Goal: Check status: Check status

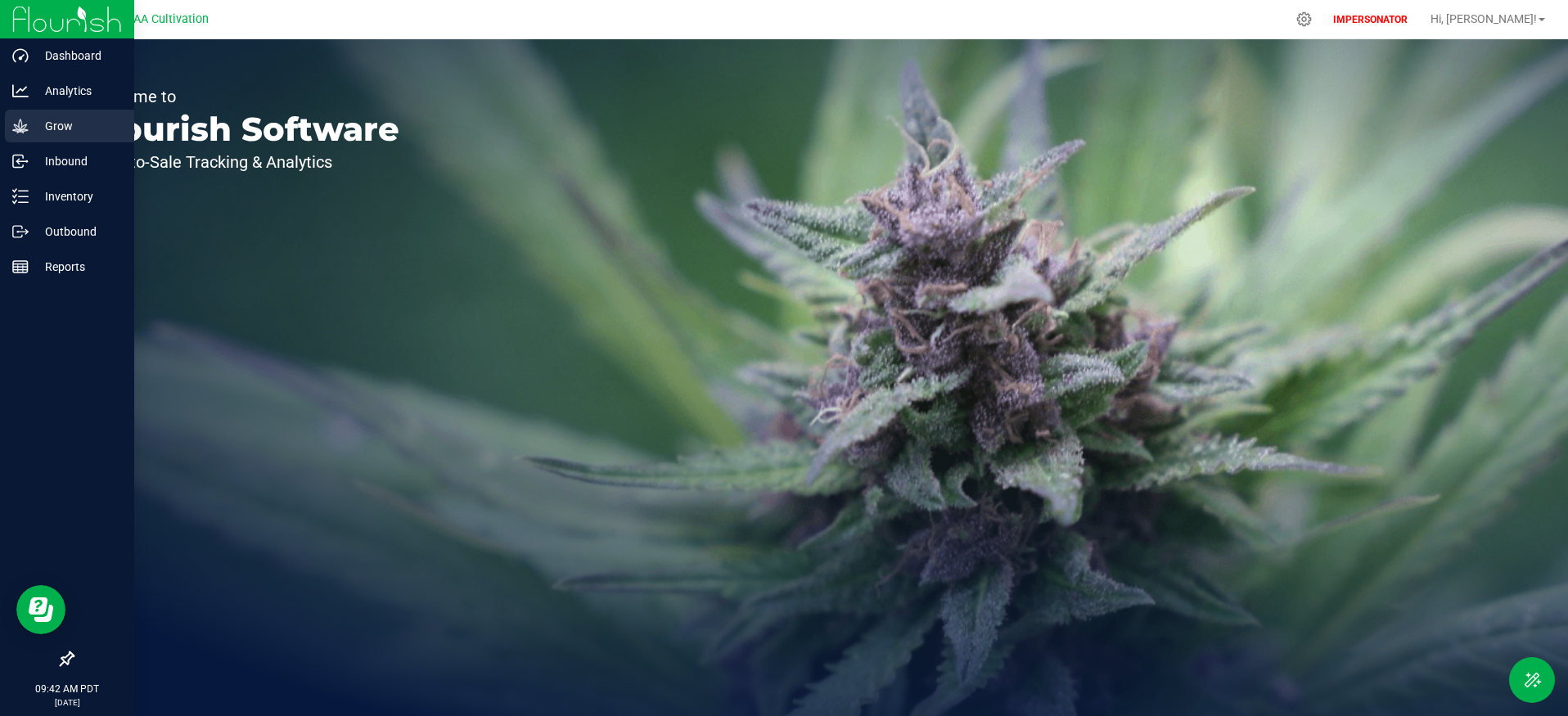
click at [38, 120] on p "Grow" at bounding box center [77, 126] width 98 height 20
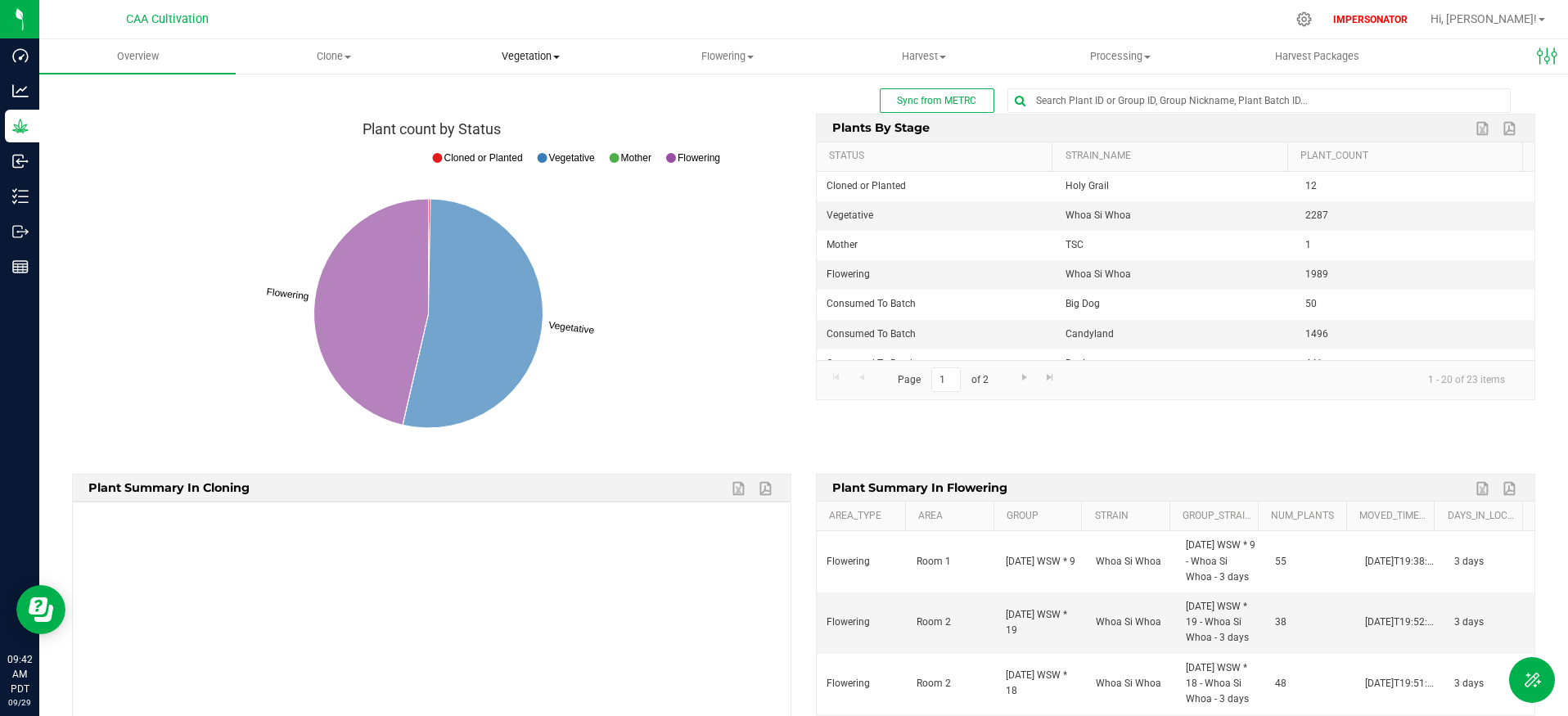
click at [548, 57] on span "Vegetation" at bounding box center [530, 56] width 195 height 15
click at [535, 118] on span "Veg plant batches" at bounding box center [502, 119] width 141 height 14
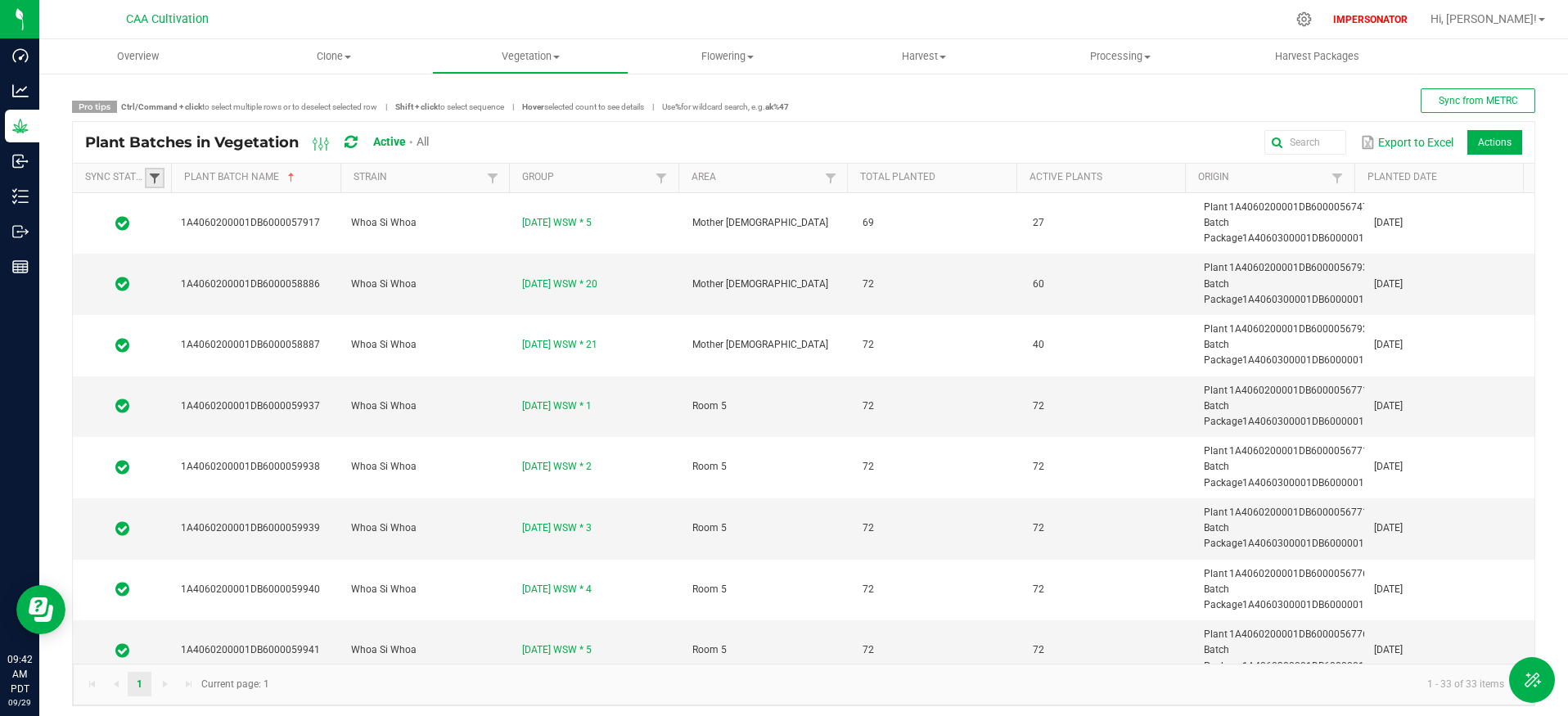
click at [159, 173] on span at bounding box center [154, 178] width 13 height 13
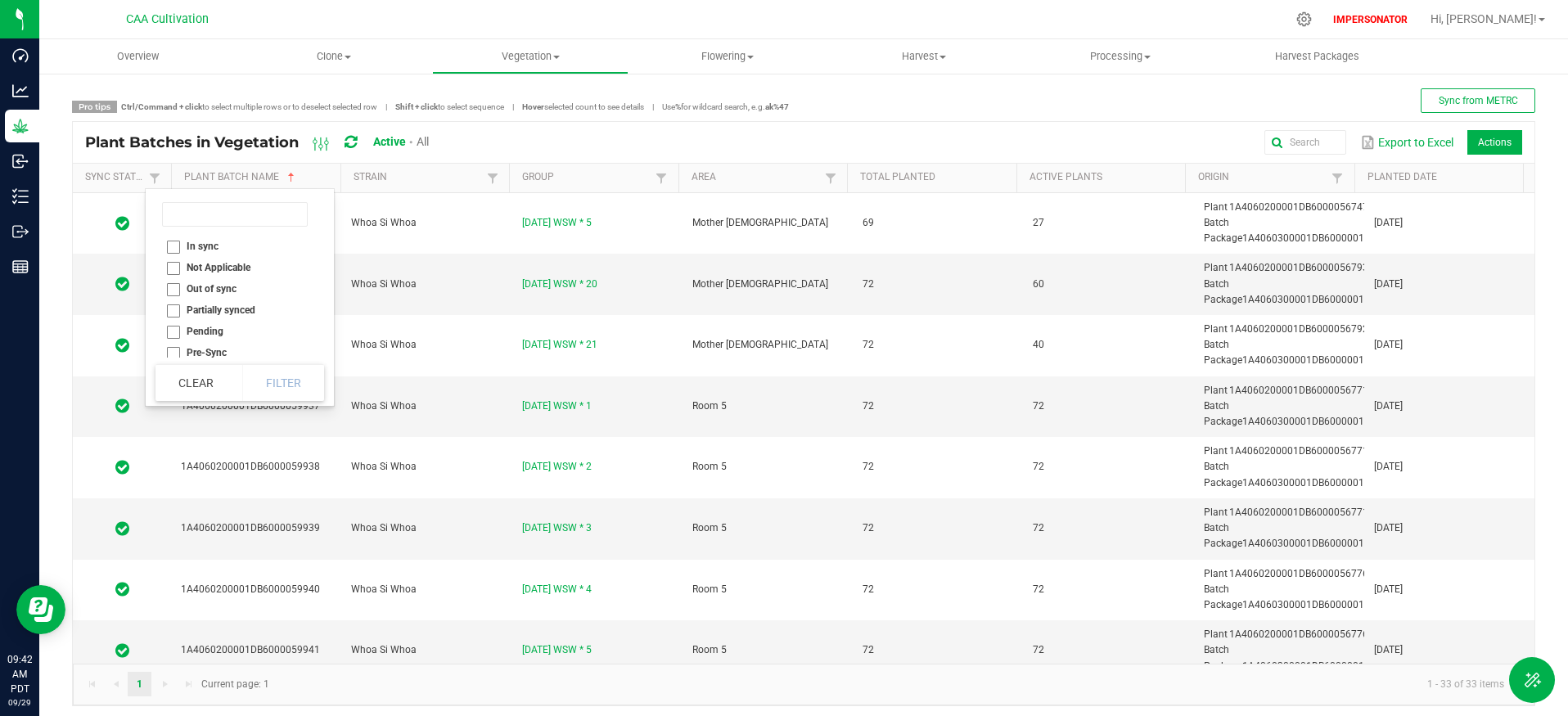
click at [170, 286] on li "Out of sync" at bounding box center [235, 289] width 158 height 22
checkbox sync "true"
click at [270, 387] on button "Filter" at bounding box center [283, 384] width 82 height 36
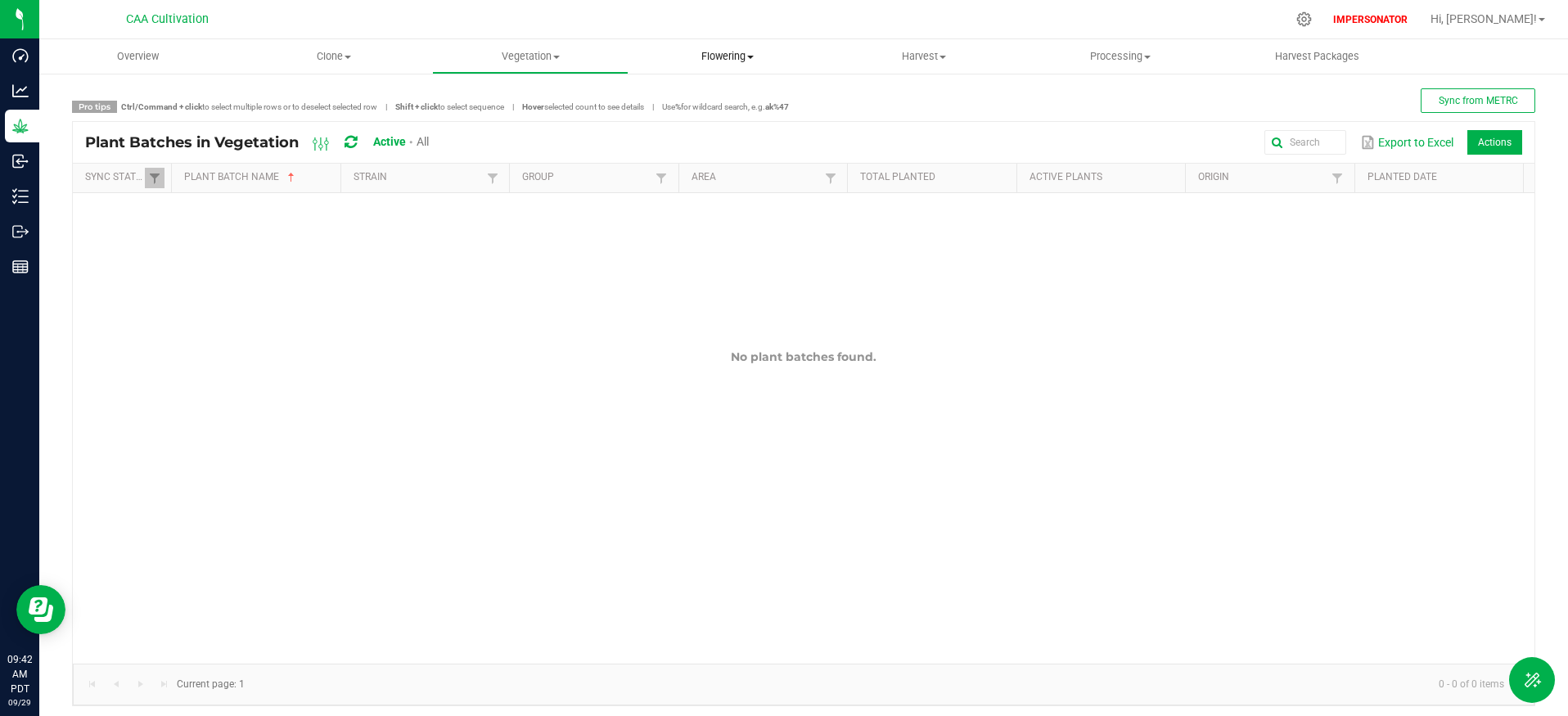
click at [710, 58] on span "Flowering" at bounding box center [726, 56] width 195 height 15
click at [720, 135] on span "Flowering plants" at bounding box center [694, 138] width 132 height 14
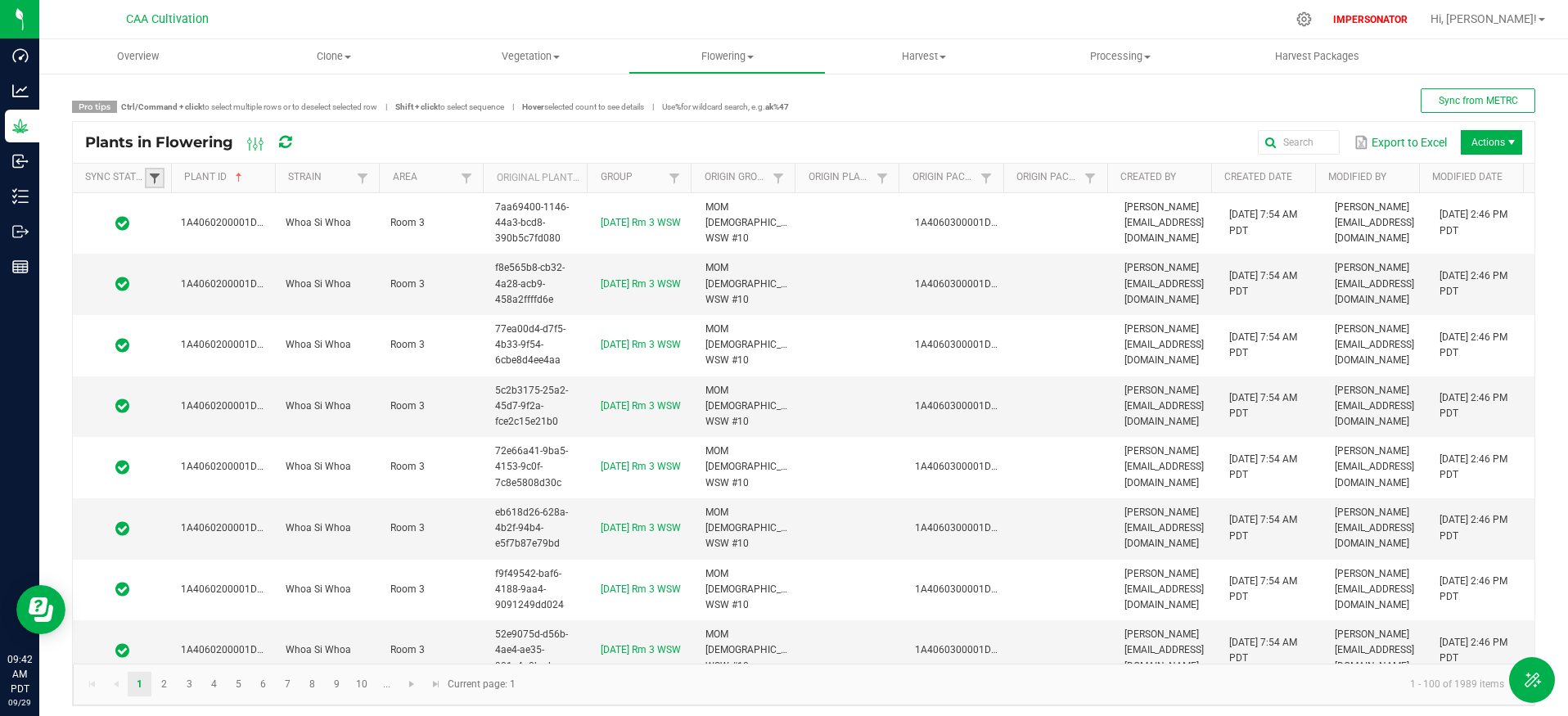
click at [157, 173] on span at bounding box center [154, 178] width 13 height 13
click at [172, 289] on li "Out of sync" at bounding box center [235, 289] width 158 height 22
checkbox sync "true"
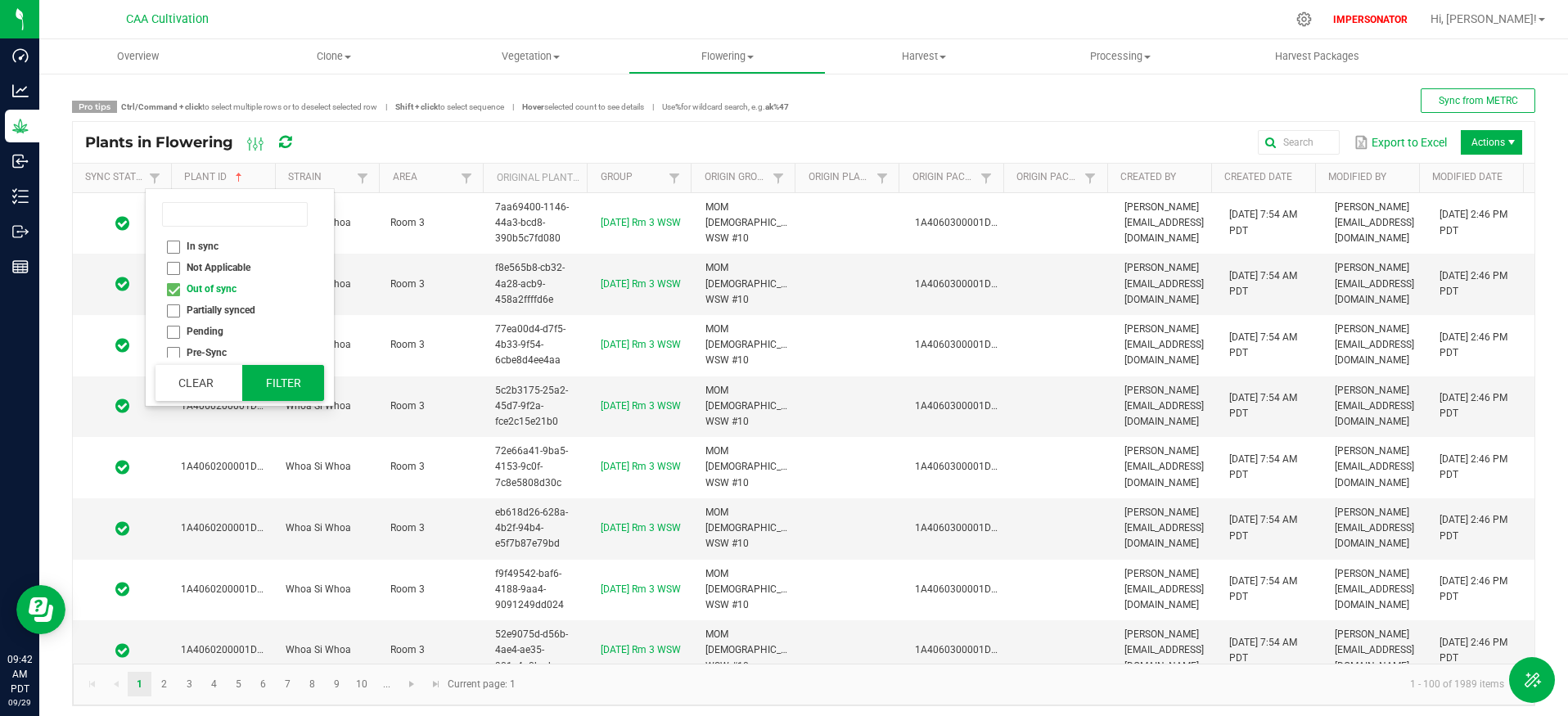
click at [307, 381] on button "Filter" at bounding box center [283, 384] width 82 height 36
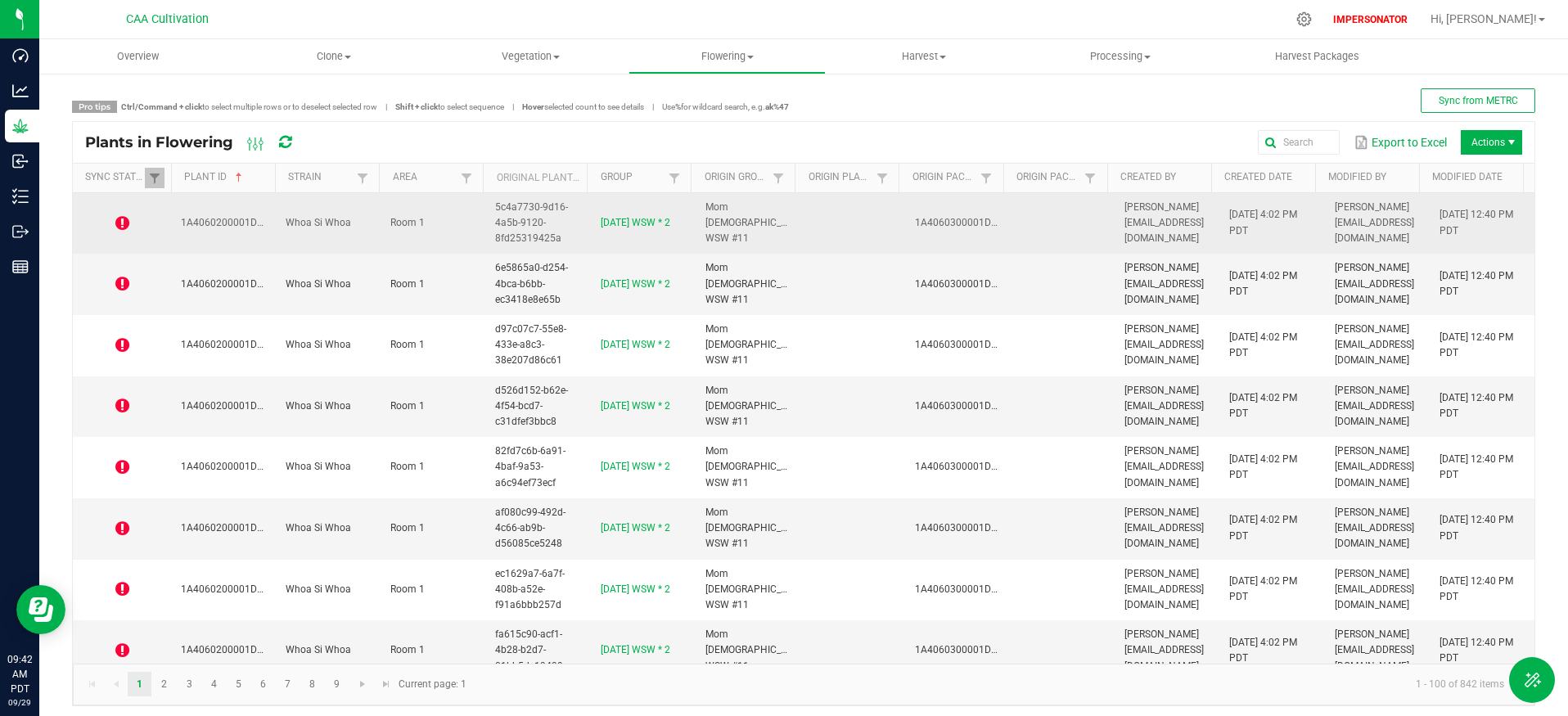
click at [125, 221] on icon at bounding box center [122, 223] width 14 height 16
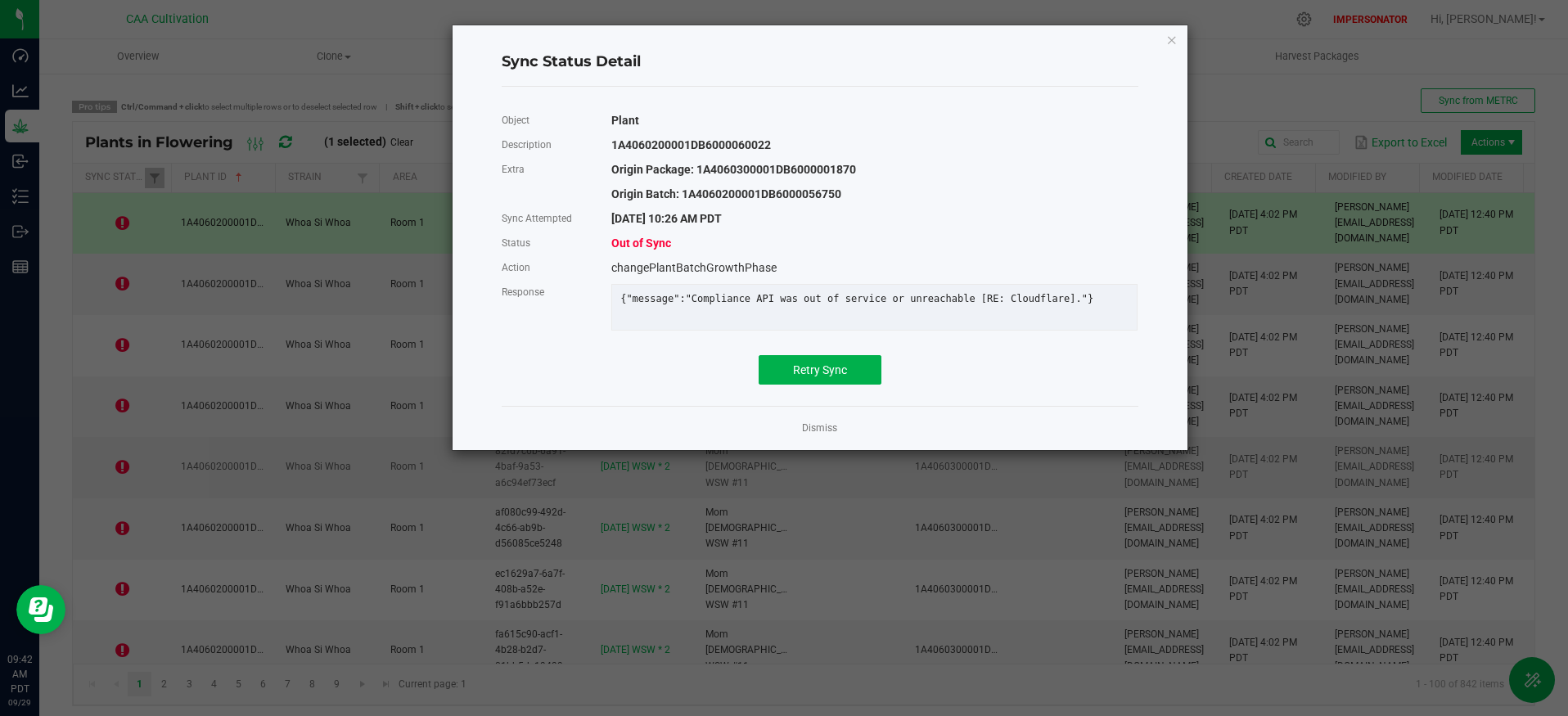
click at [831, 435] on link "Dismiss" at bounding box center [819, 429] width 35 height 14
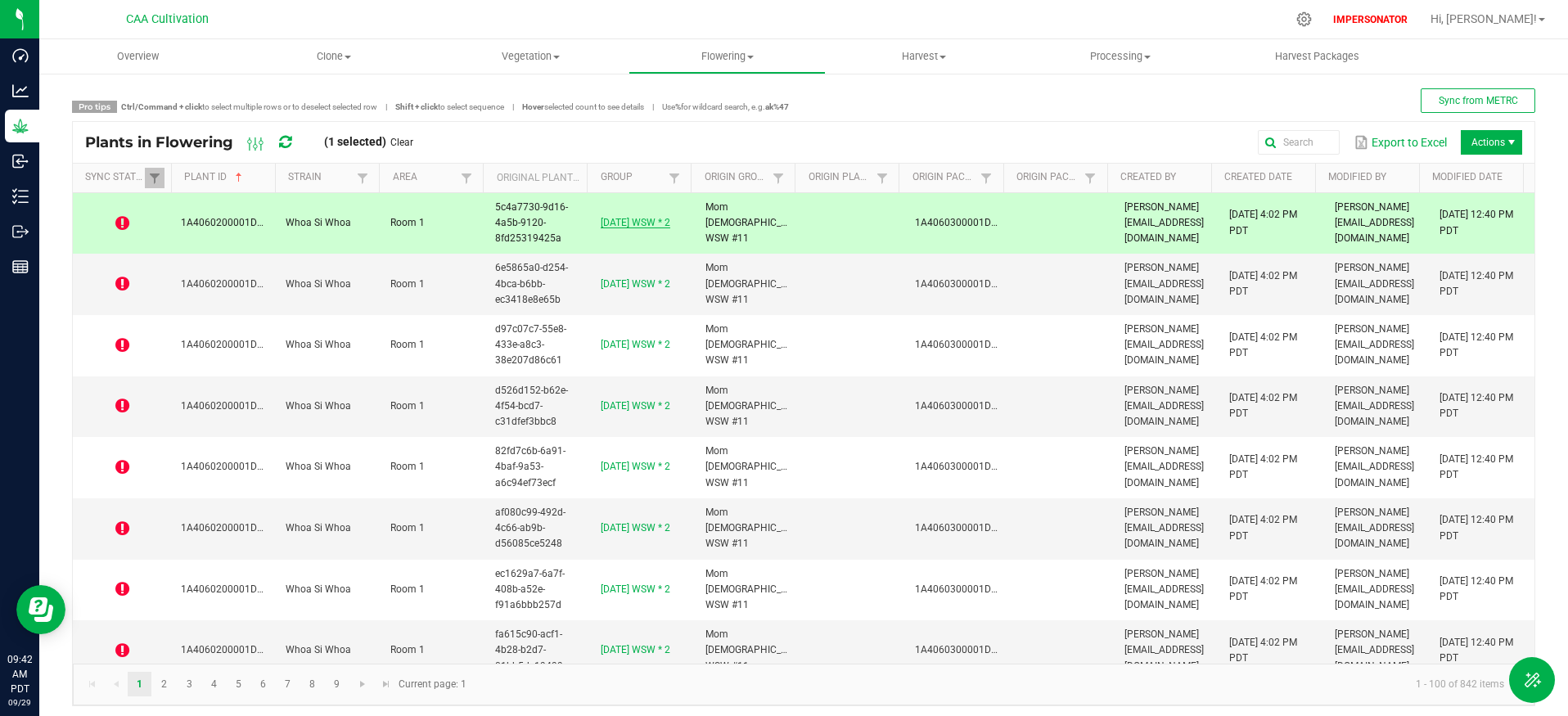
click at [607, 221] on link "[DATE] WSW * 2" at bounding box center [635, 223] width 69 height 11
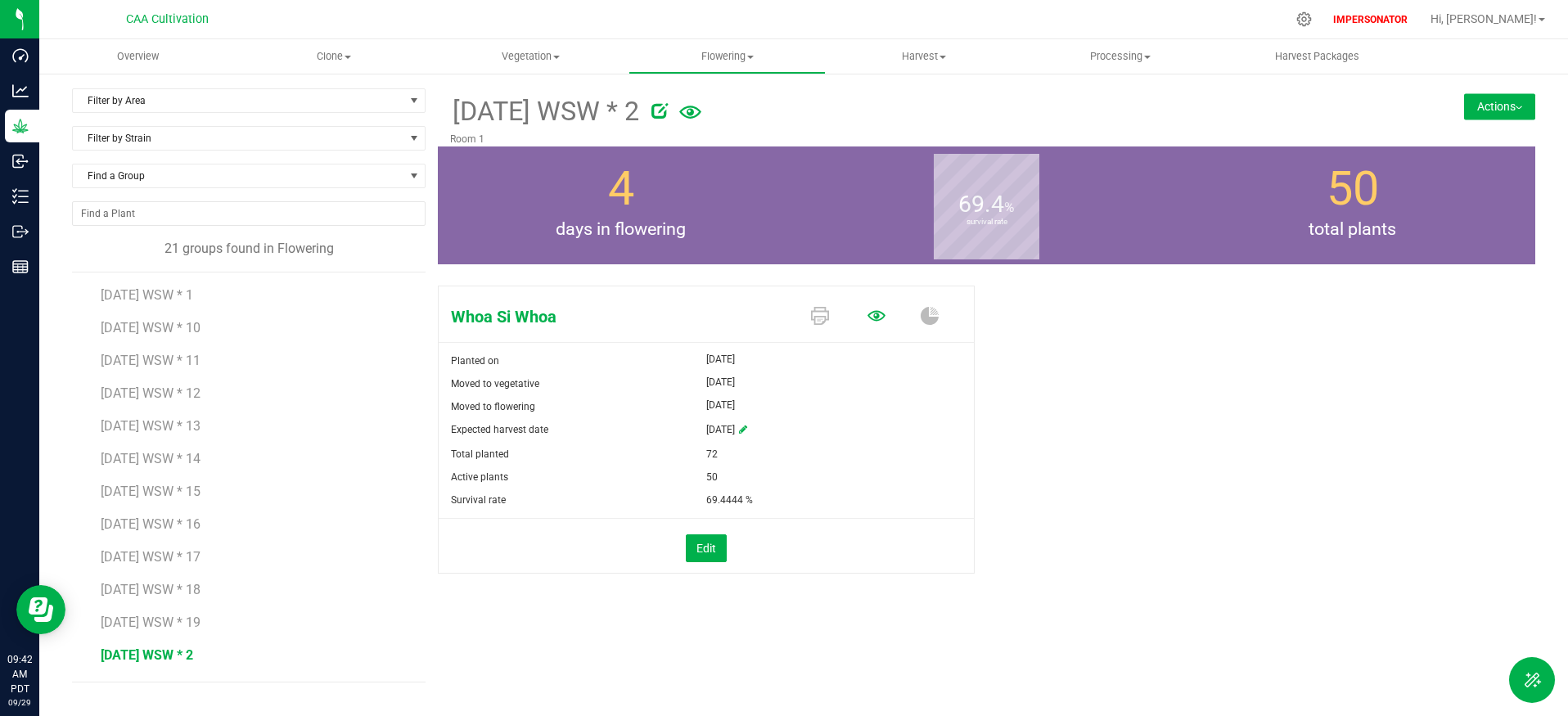
click at [872, 319] on icon at bounding box center [876, 316] width 18 height 18
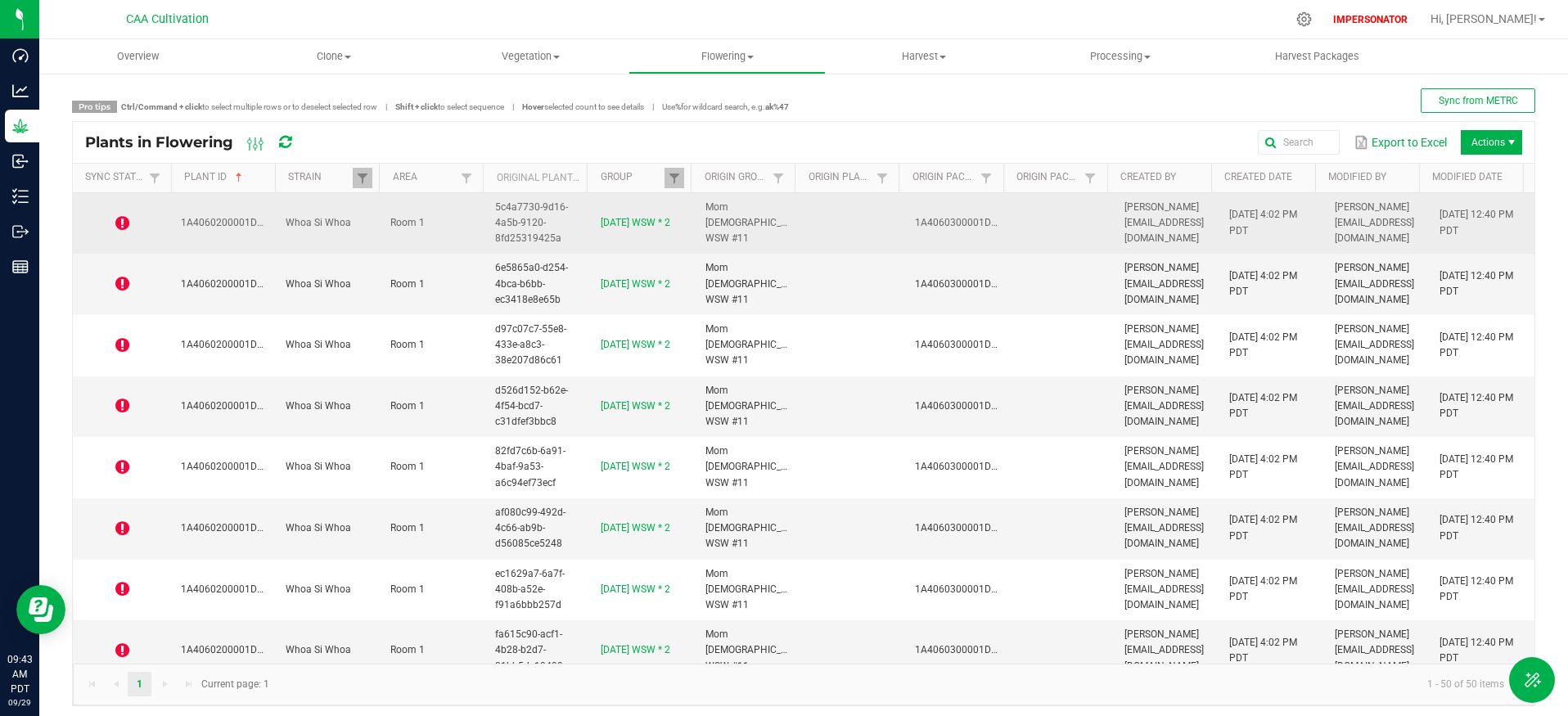
click at [382, 235] on td "Room 1" at bounding box center [433, 223] width 105 height 61
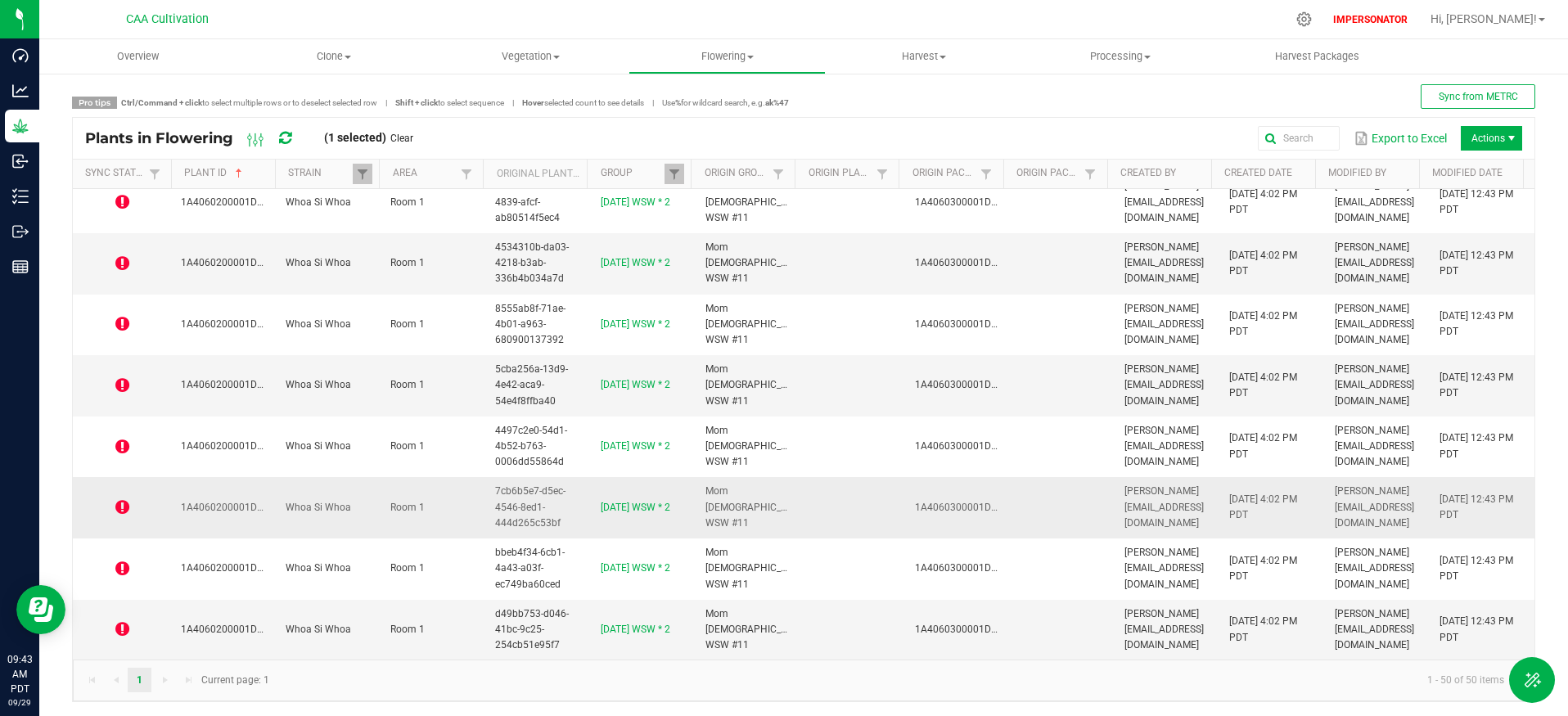
scroll to position [7, 0]
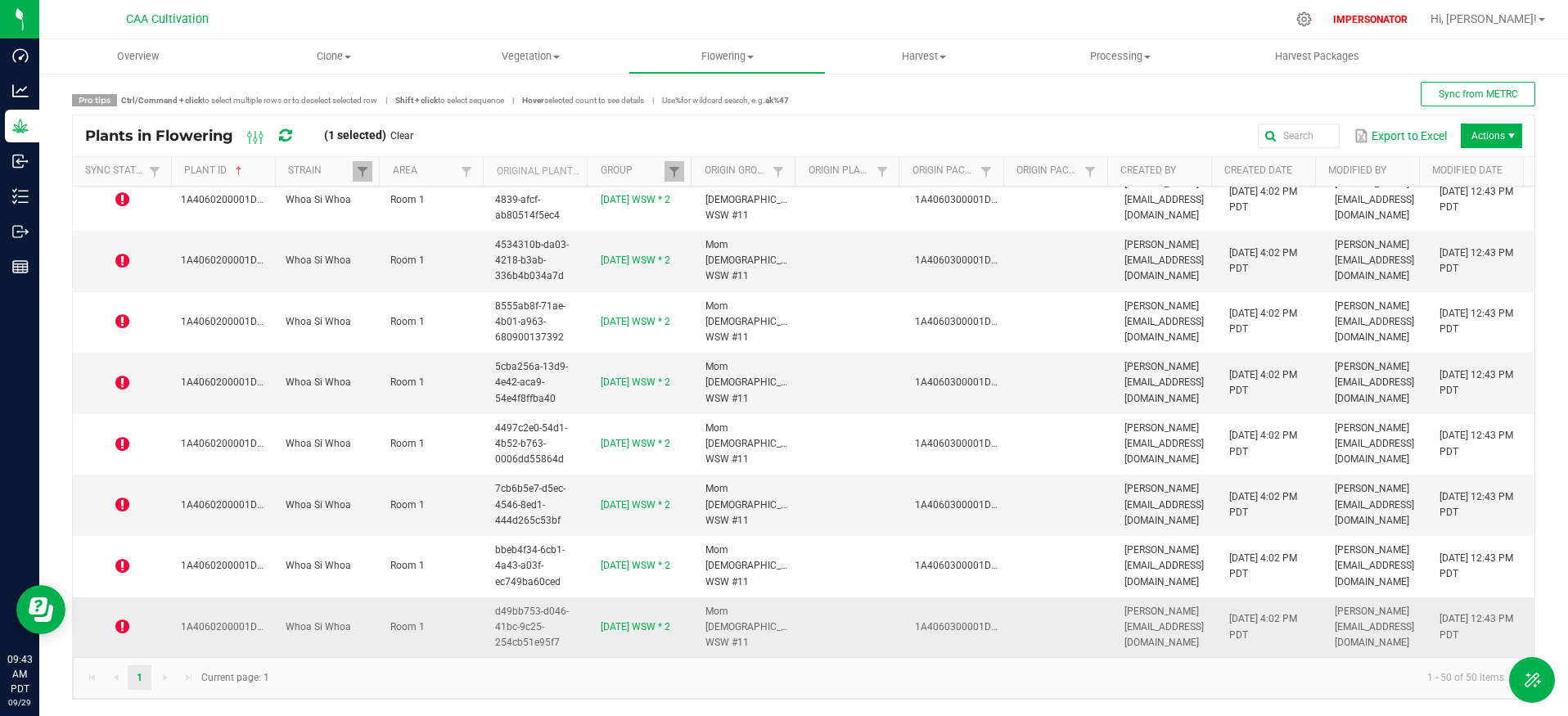
click at [463, 623] on td "Room 1" at bounding box center [433, 628] width 105 height 61
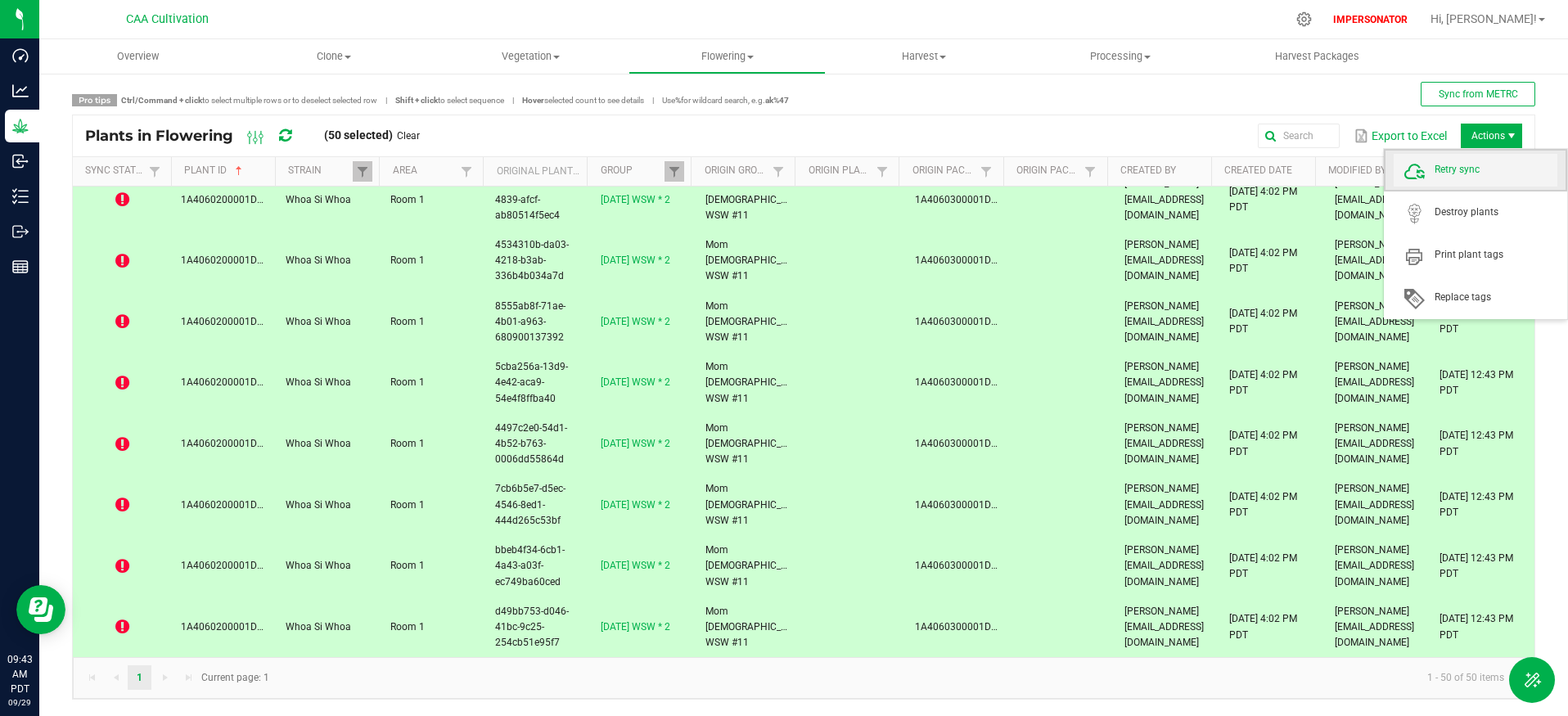
click at [1472, 164] on span "Retry sync" at bounding box center [1496, 170] width 123 height 14
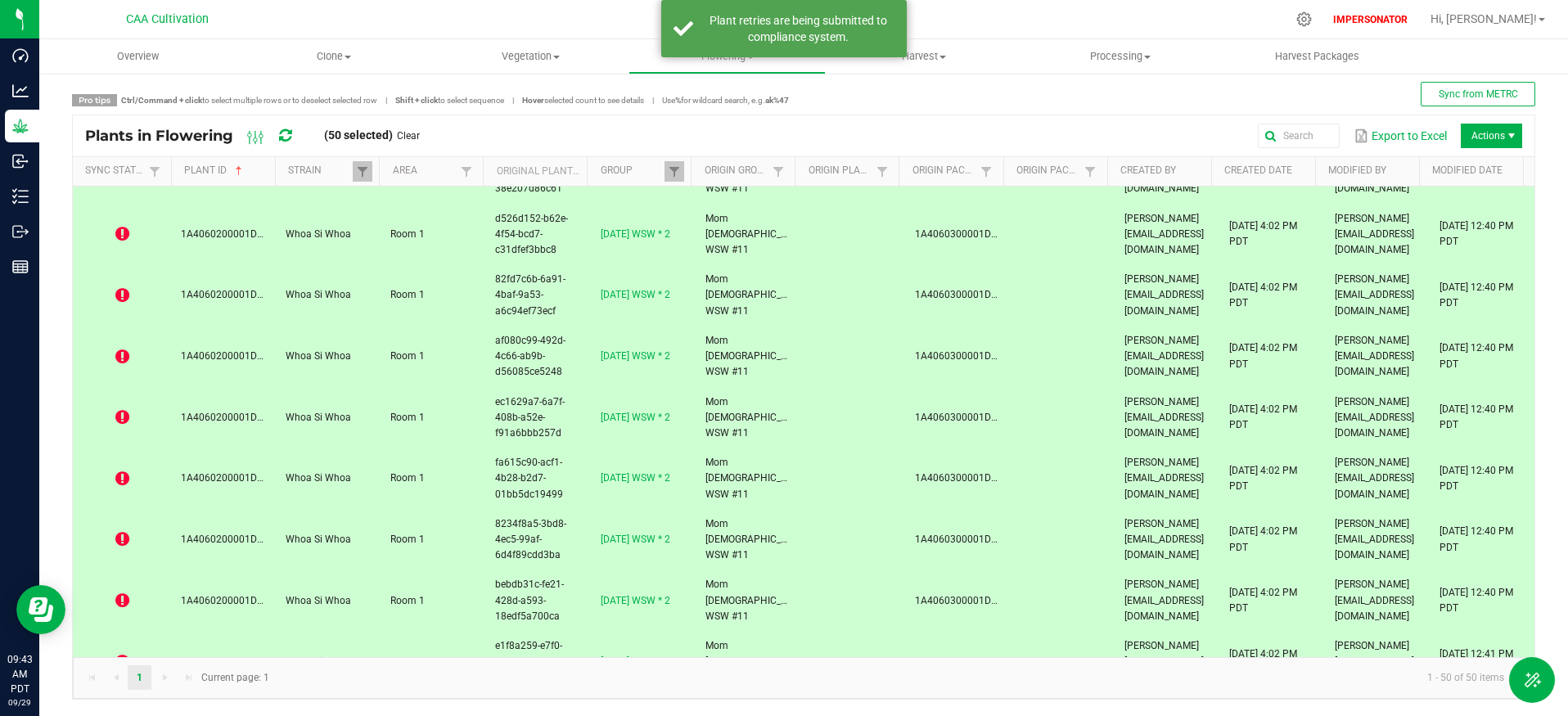
scroll to position [0, 0]
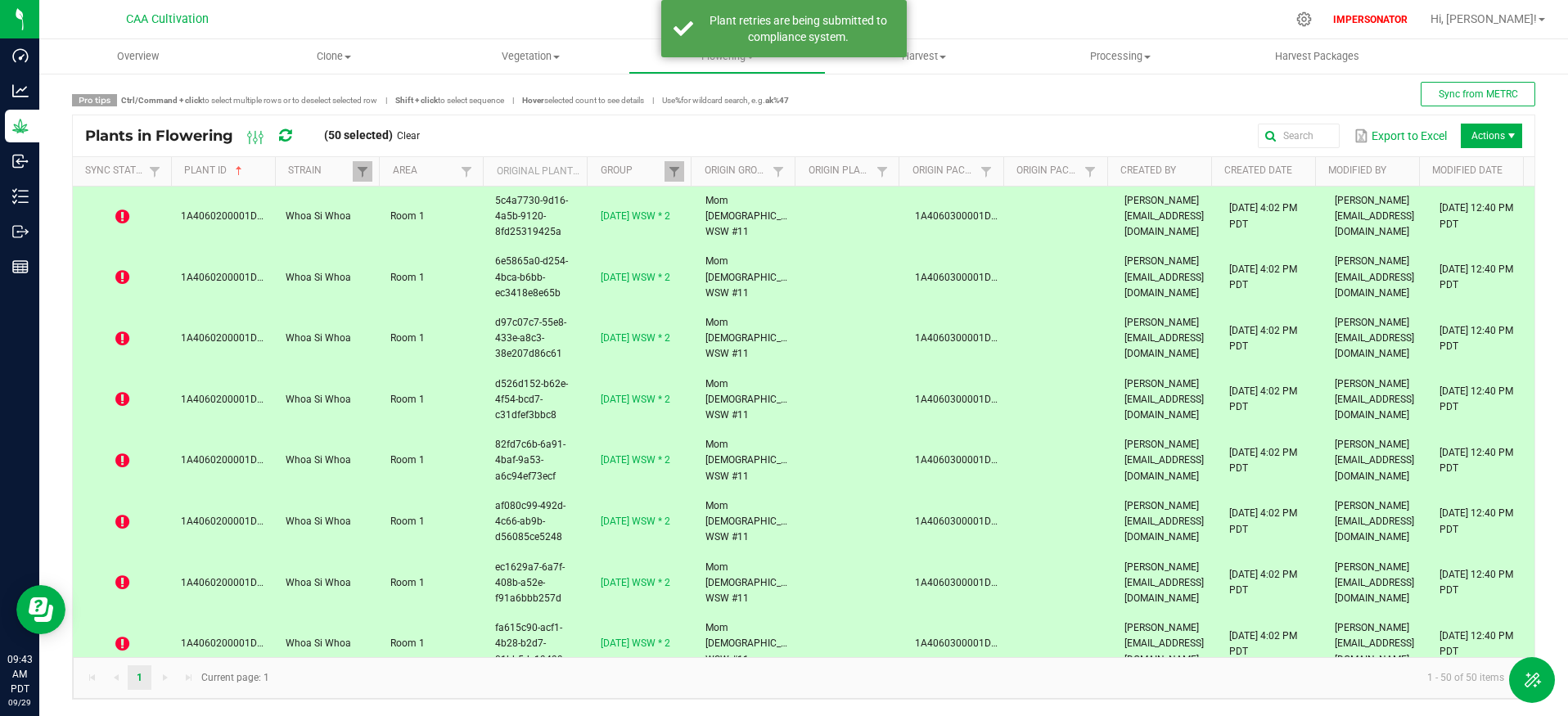
click at [872, 138] on div "Export to Excel Actions" at bounding box center [977, 136] width 1090 height 28
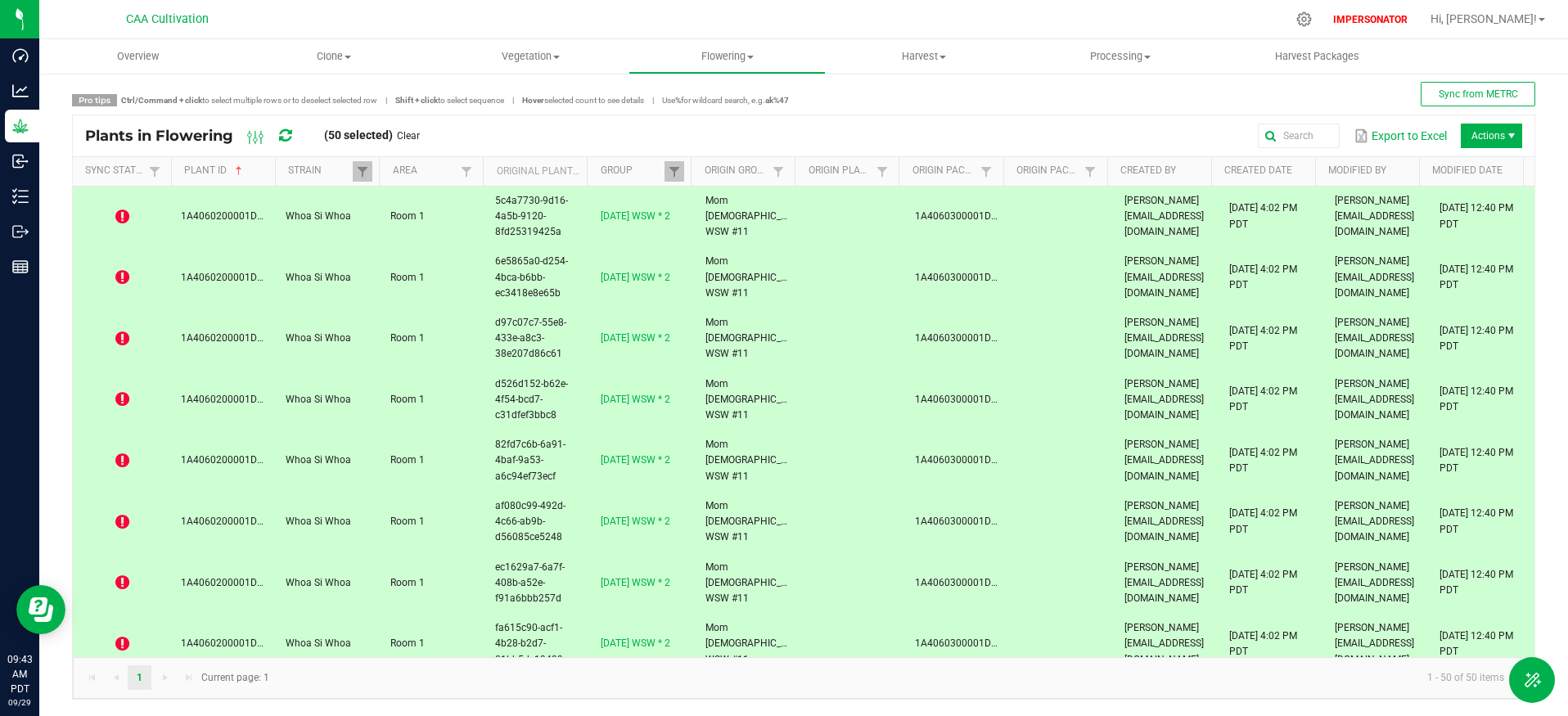
click at [122, 212] on icon at bounding box center [122, 216] width 14 height 16
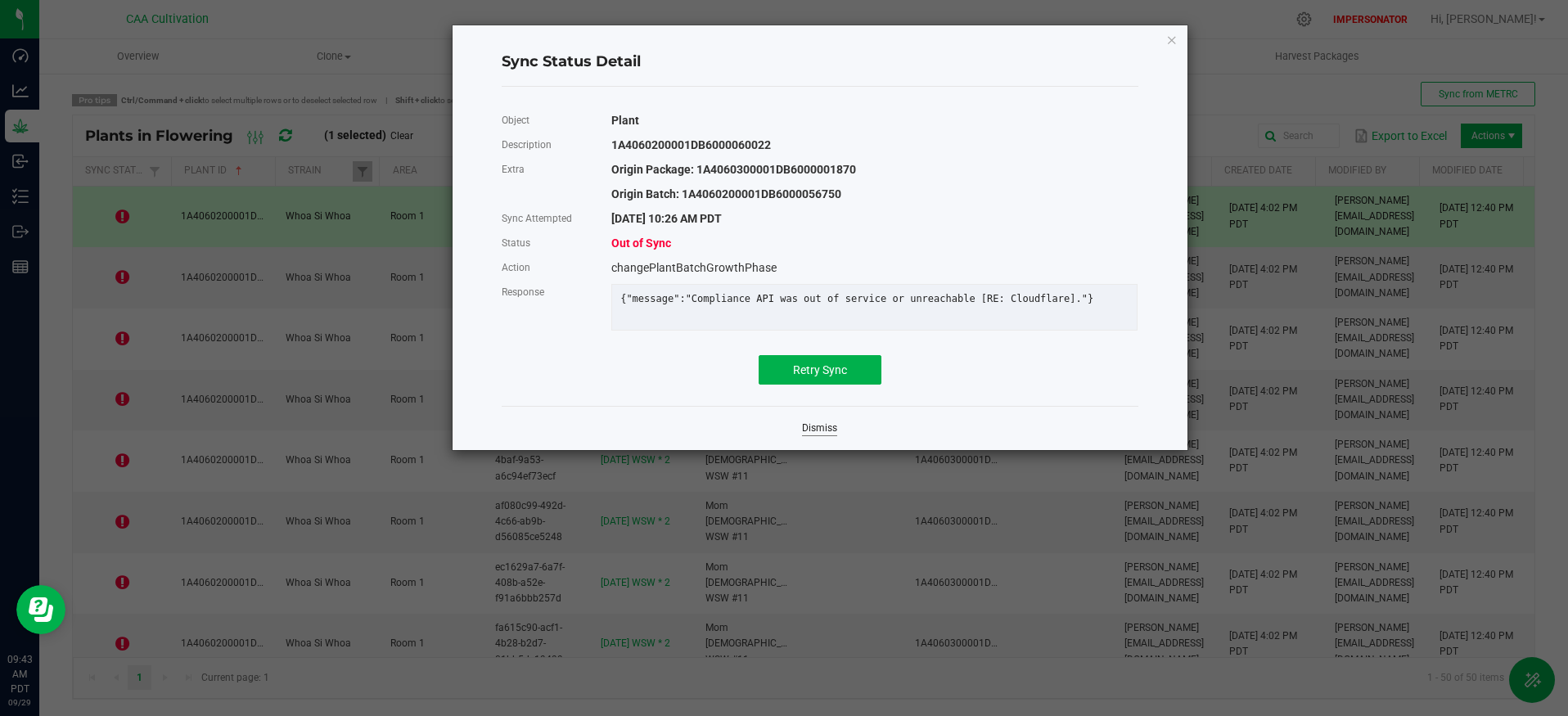
click at [819, 435] on link "Dismiss" at bounding box center [819, 429] width 35 height 14
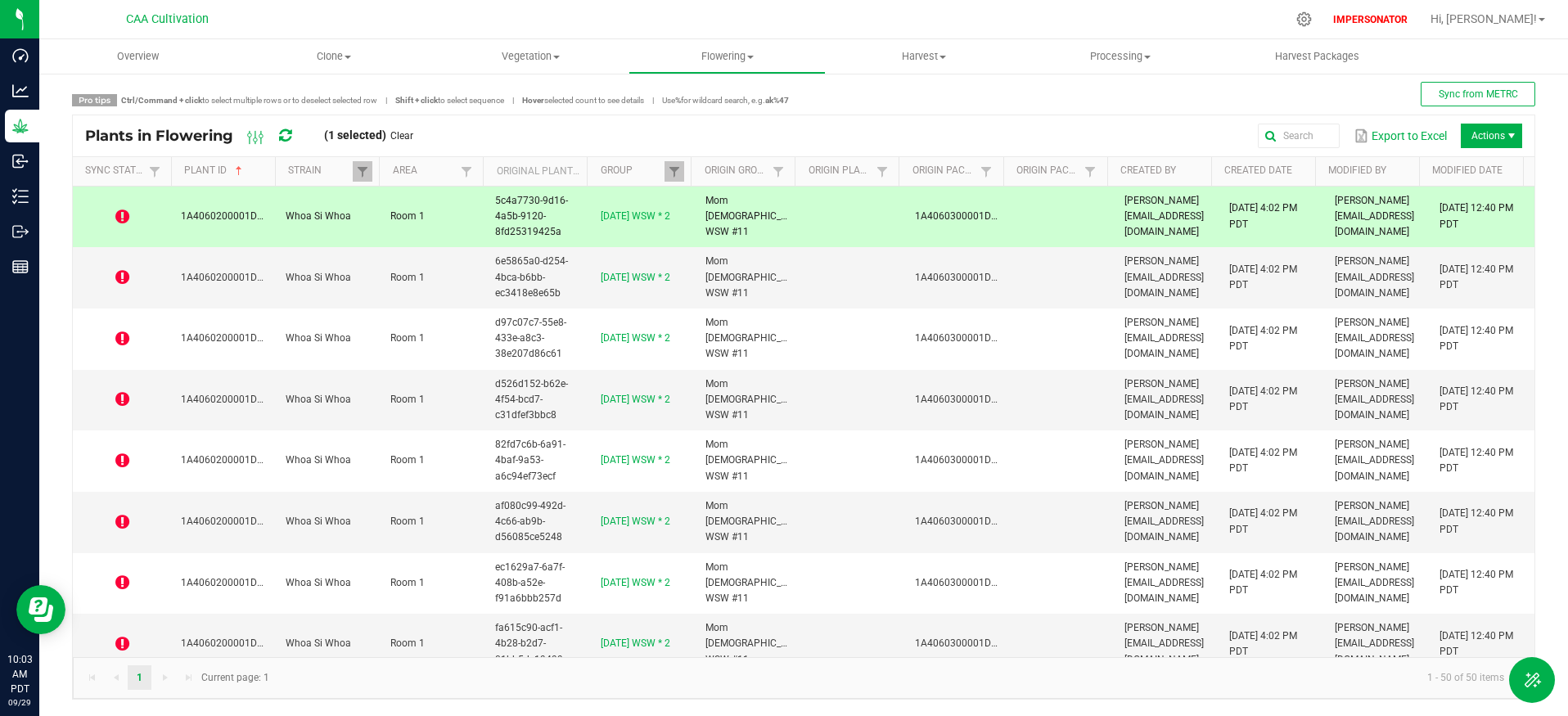
click at [290, 134] on icon at bounding box center [285, 135] width 12 height 15
click at [125, 215] on icon at bounding box center [122, 216] width 14 height 16
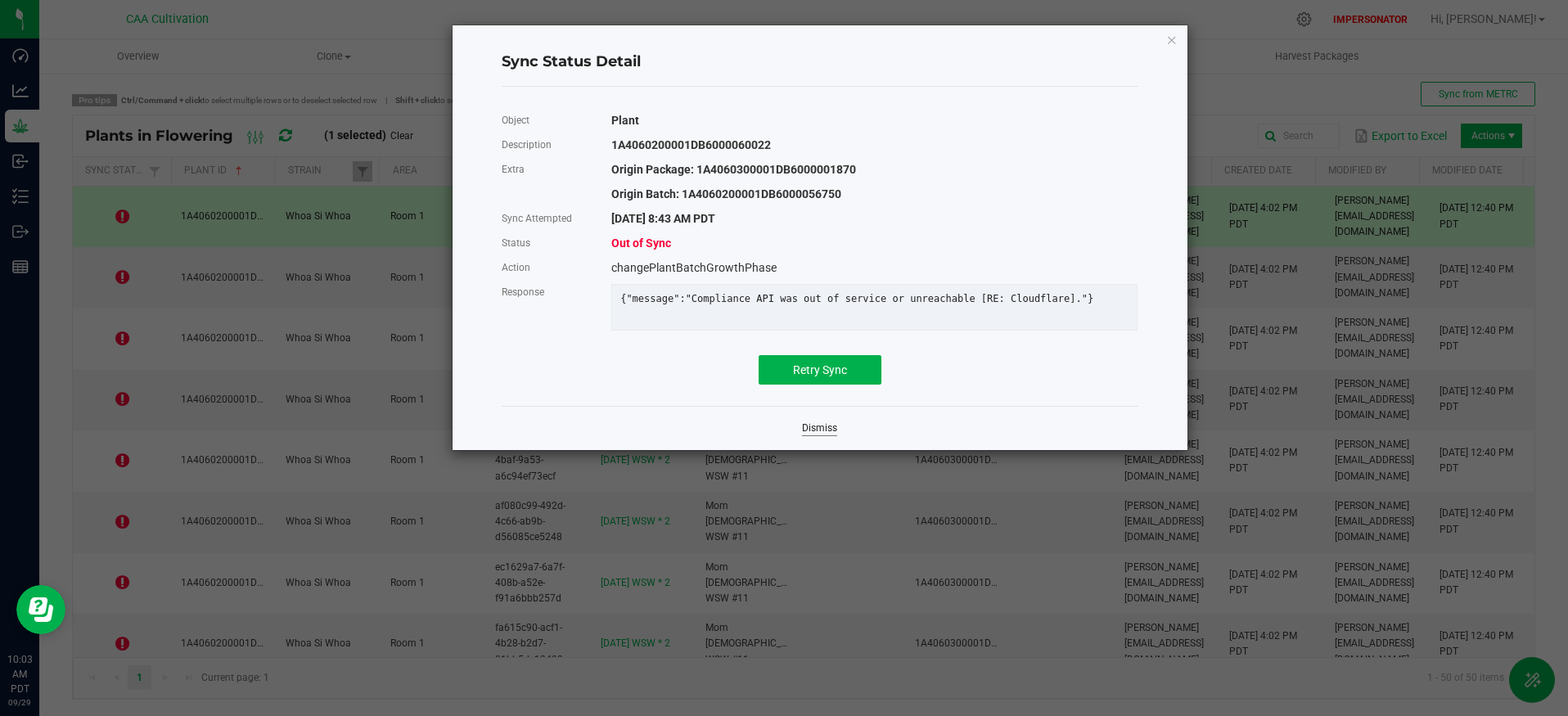
click at [822, 435] on link "Dismiss" at bounding box center [819, 429] width 35 height 14
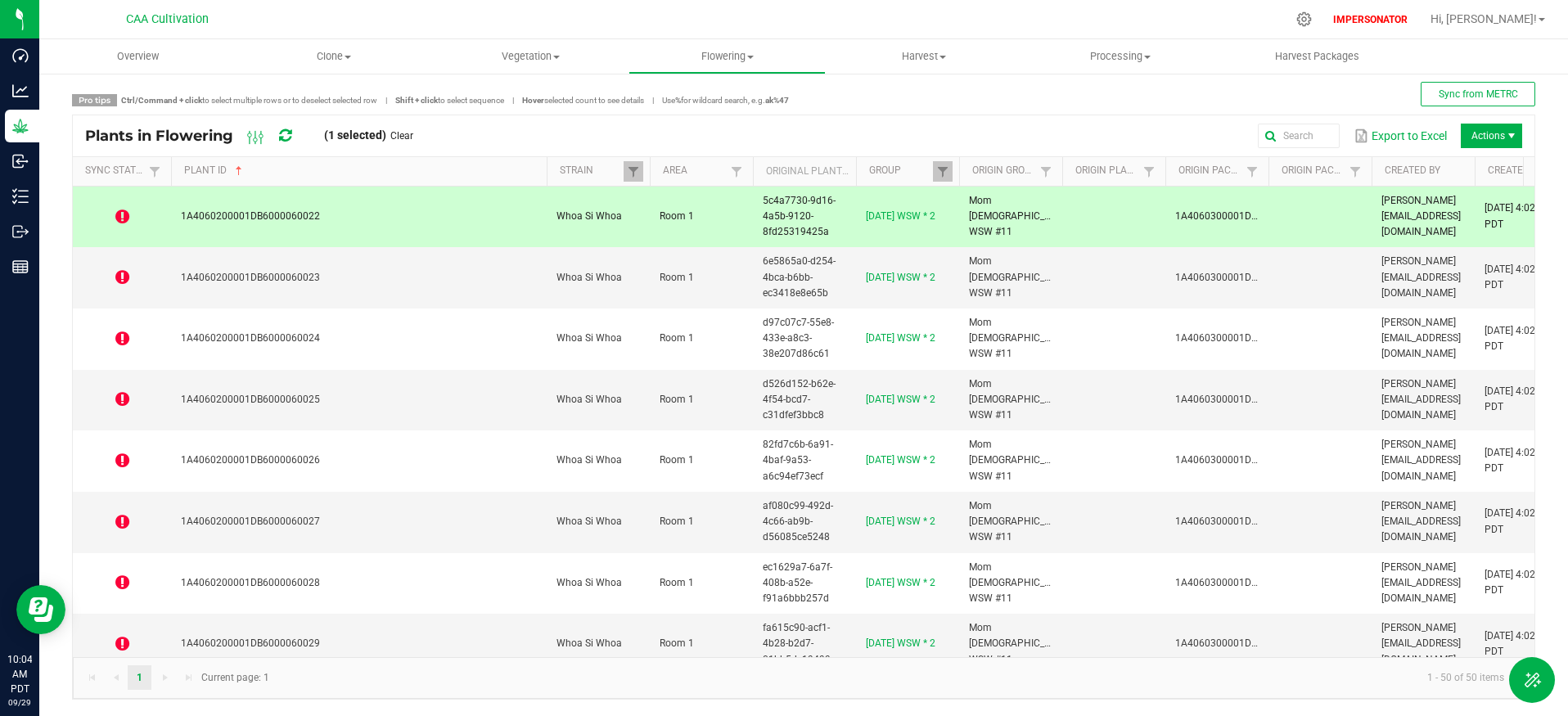
click at [542, 175] on span at bounding box center [544, 300] width 5 height 285
drag, startPoint x: 324, startPoint y: 216, endPoint x: 182, endPoint y: 213, distance: 142.0
click at [182, 213] on td "1A4060200001DB6000060022" at bounding box center [358, 217] width 374 height 61
copy span "1A4060200001DB6000060022"
click at [543, 171] on span at bounding box center [543, 300] width 5 height 285
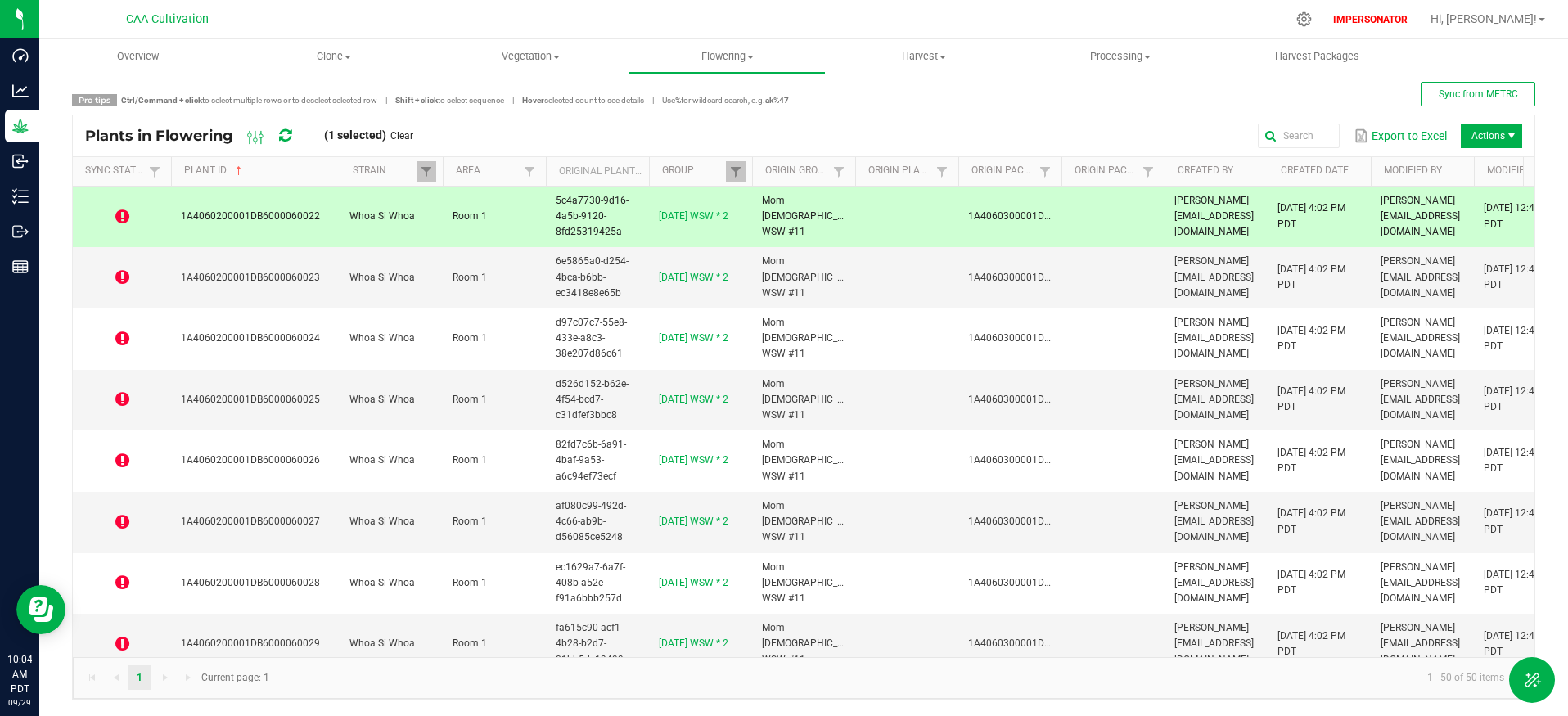
click at [337, 175] on span at bounding box center [337, 300] width 5 height 285
